Goal: Find specific page/section: Find specific page/section

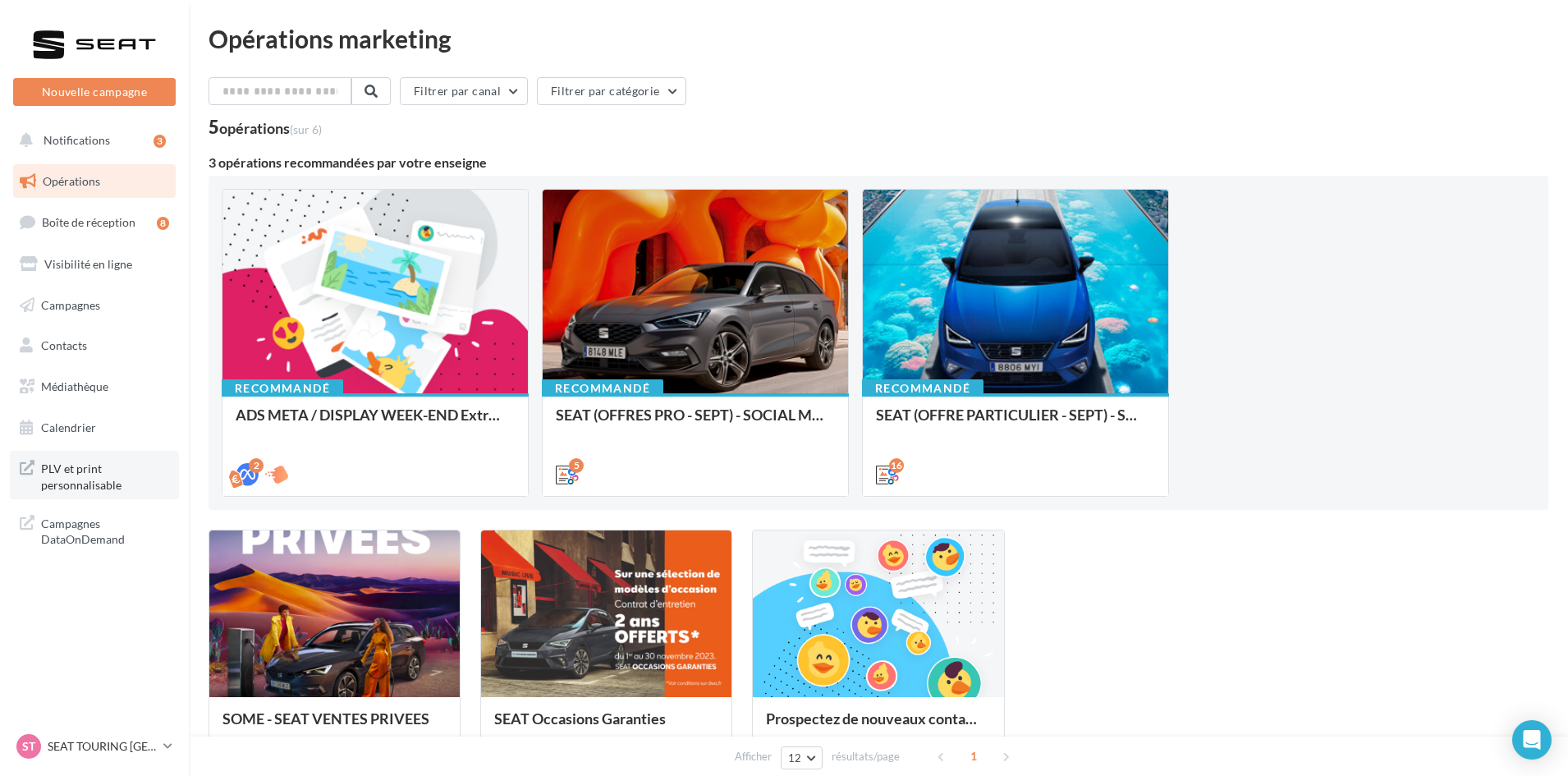
click at [91, 482] on span "PLV et print personnalisable" at bounding box center [105, 474] width 128 height 35
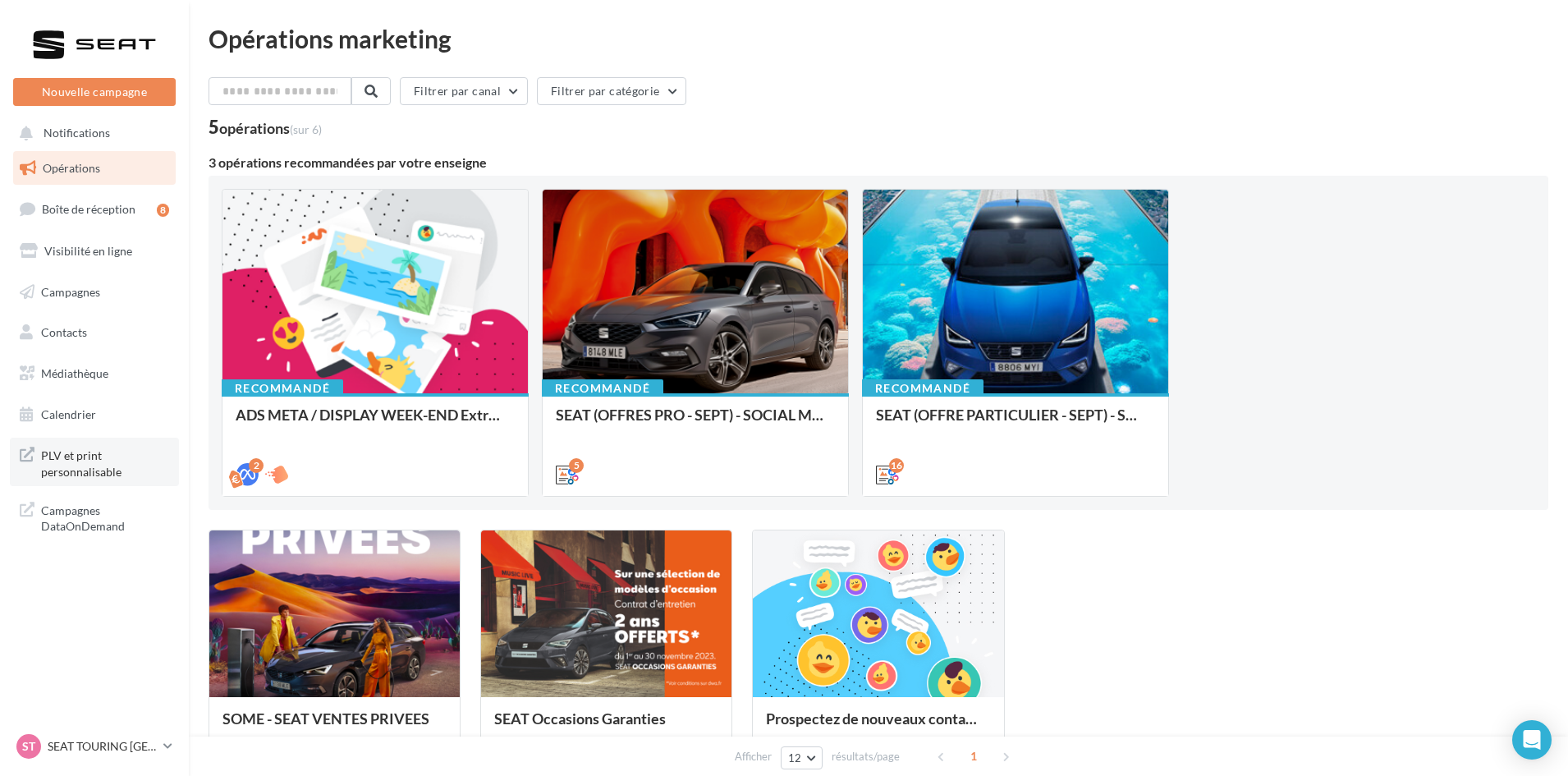
click at [115, 457] on span "PLV et print personnalisable" at bounding box center [105, 462] width 128 height 35
click at [79, 734] on div "ST SEAT TOURING AIX SEAT-LES-MILLES" at bounding box center [86, 745] width 140 height 24
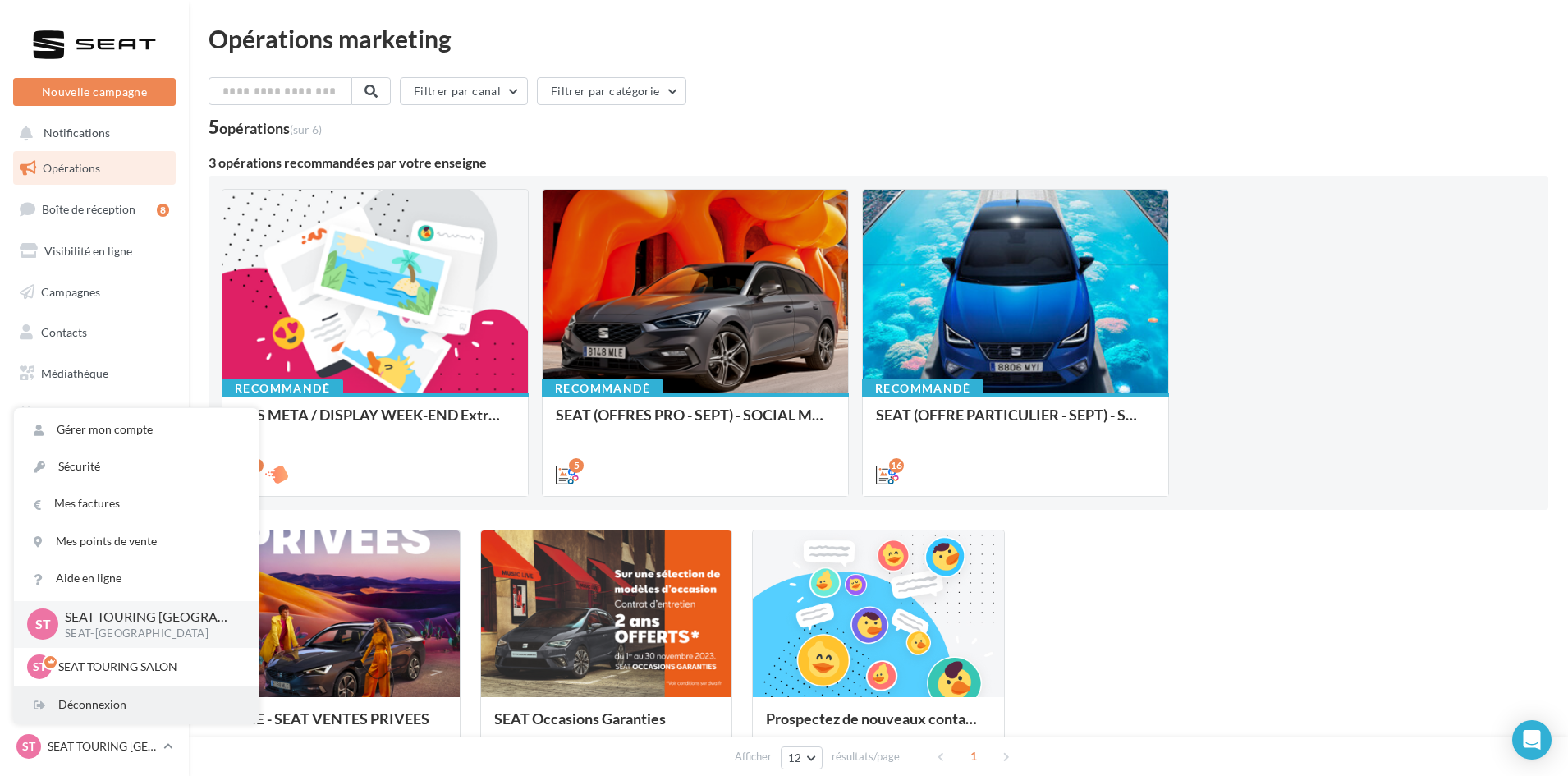
click at [77, 711] on div "Déconnexion" at bounding box center [135, 705] width 245 height 37
